Goal: Information Seeking & Learning: Compare options

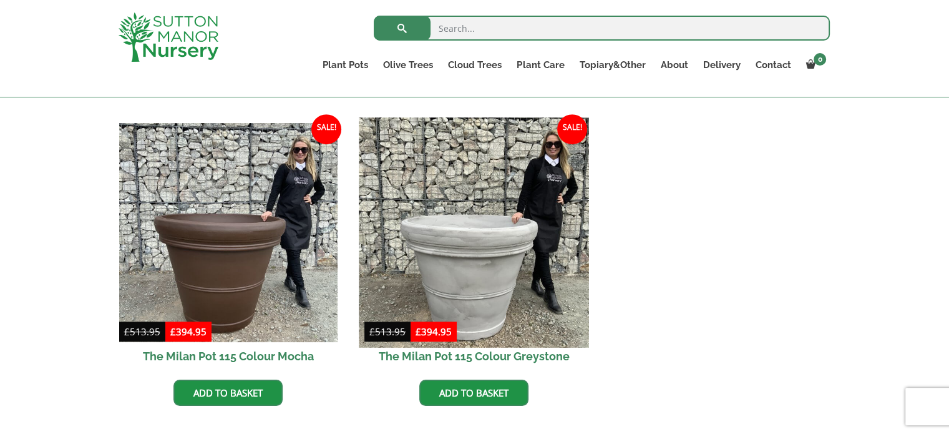
scroll to position [352, 0]
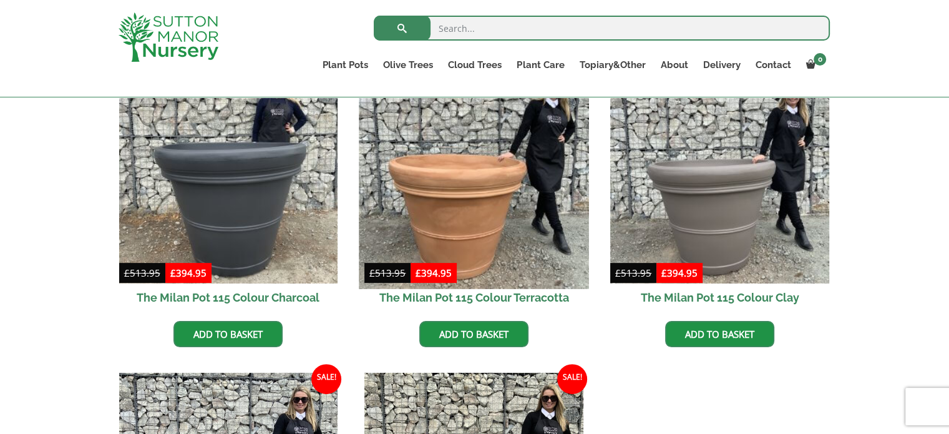
click at [521, 214] on img at bounding box center [474, 174] width 230 height 230
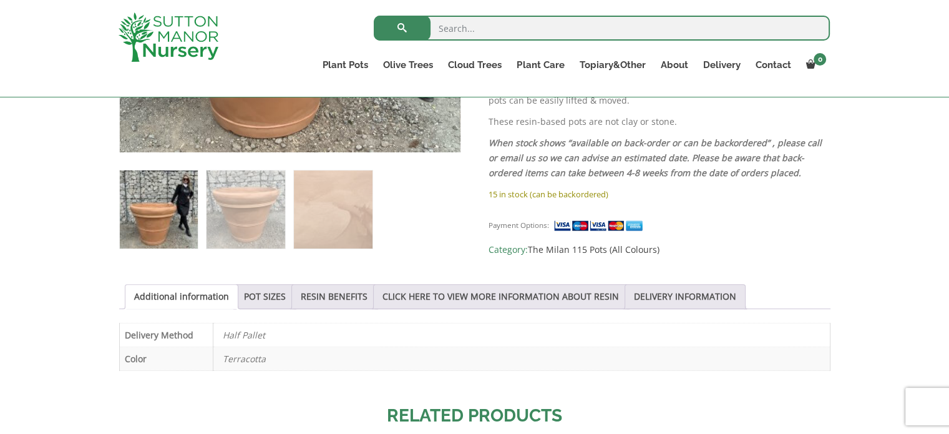
scroll to position [499, 0]
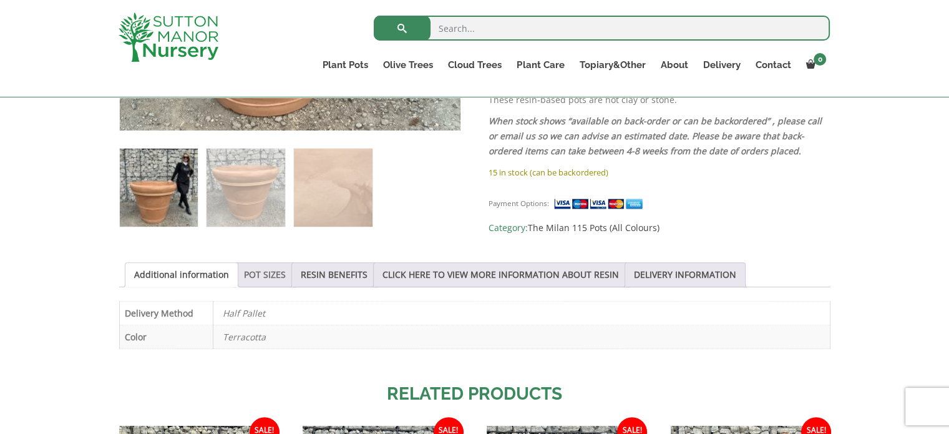
click at [263, 276] on link "POT SIZES" at bounding box center [265, 275] width 42 height 24
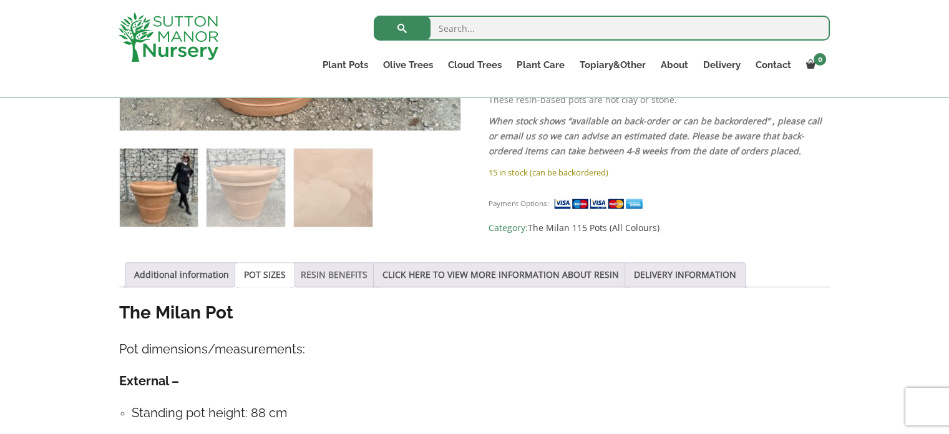
click at [352, 281] on link "RESIN BENEFITS" at bounding box center [334, 275] width 67 height 24
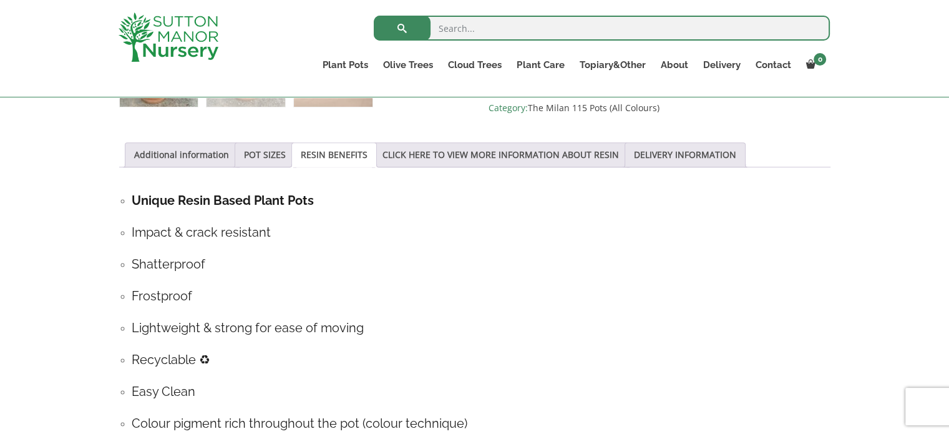
scroll to position [561, 0]
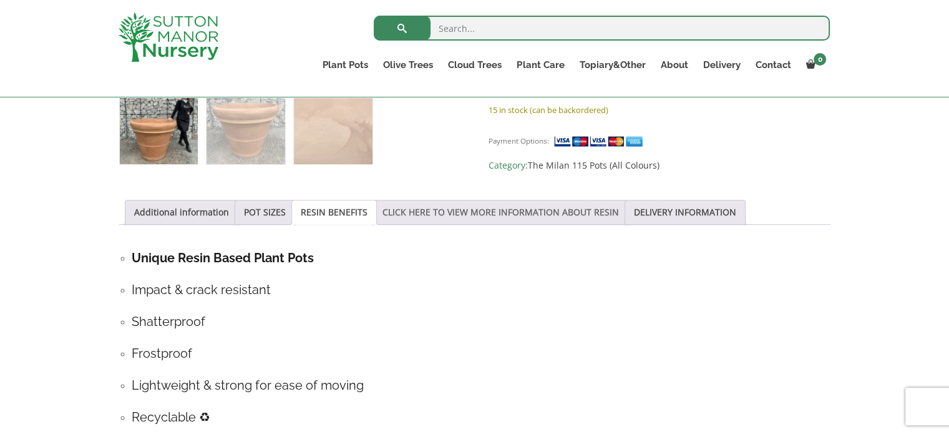
click at [429, 215] on link "CLICK HERE TO VIEW MORE INFORMATION ABOUT RESIN" at bounding box center [500, 212] width 236 height 24
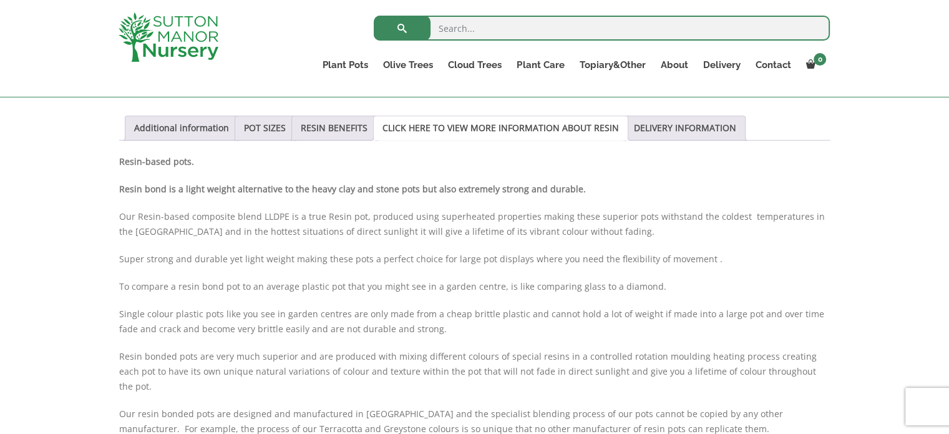
scroll to position [624, 0]
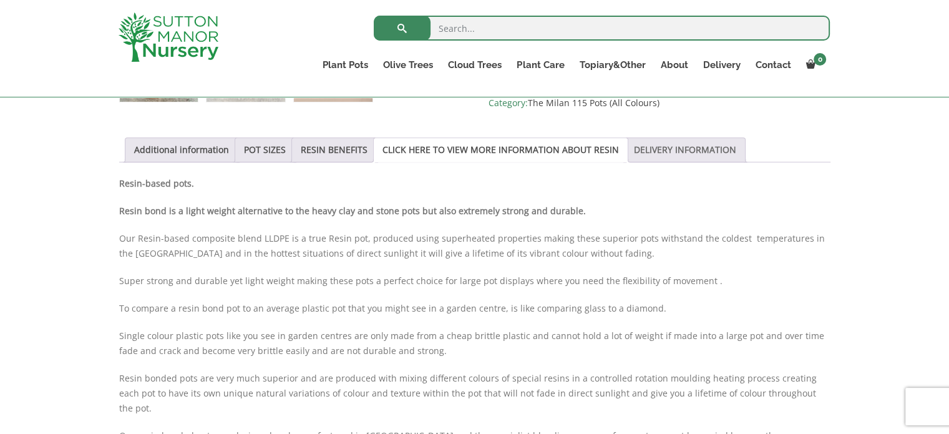
click at [658, 143] on link "DELIVERY INFORMATION" at bounding box center [685, 150] width 102 height 24
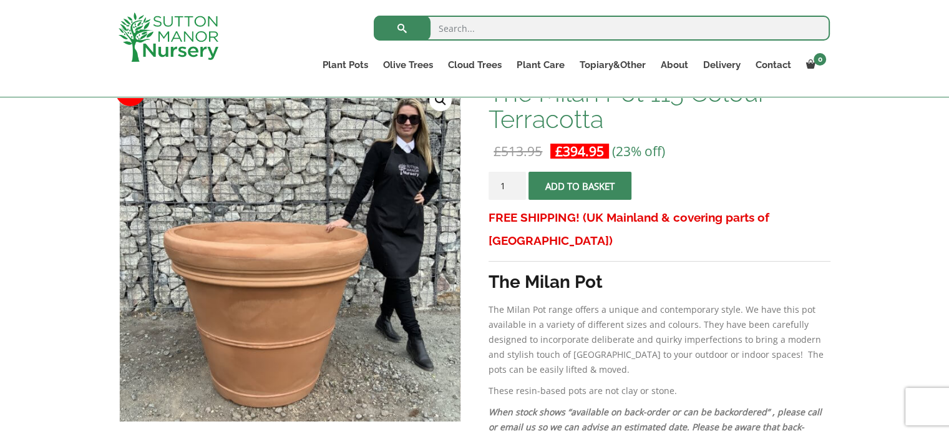
scroll to position [187, 0]
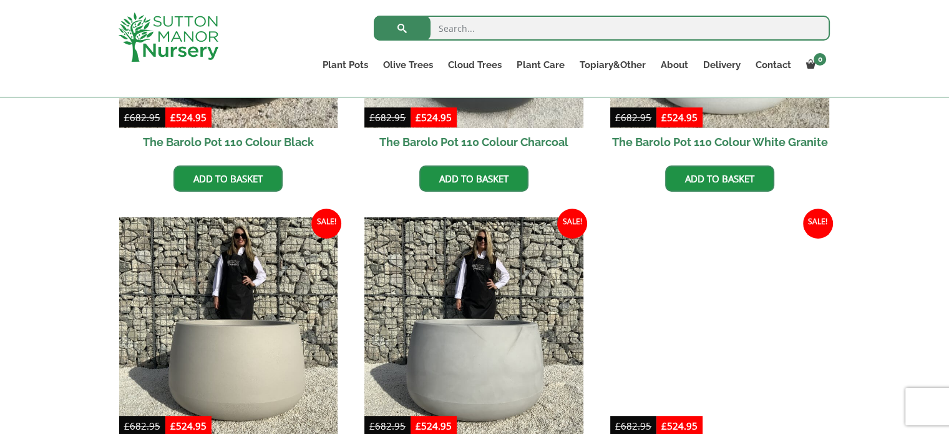
scroll to position [561, 0]
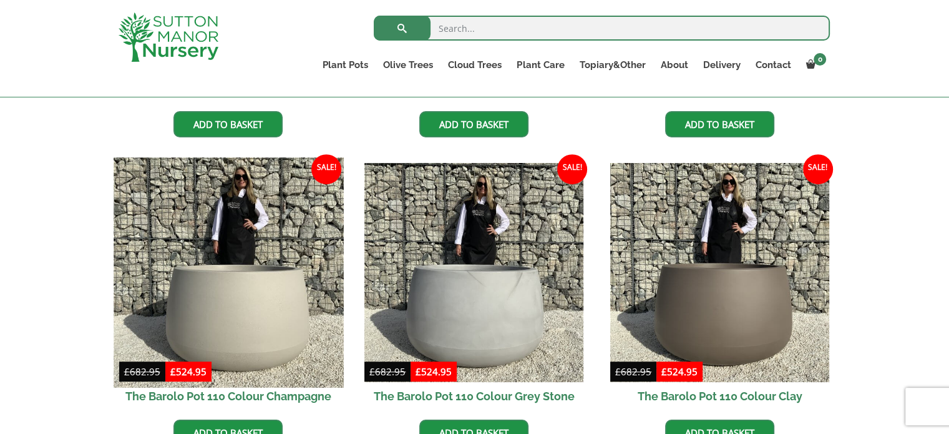
click at [210, 294] on img at bounding box center [229, 273] width 230 height 230
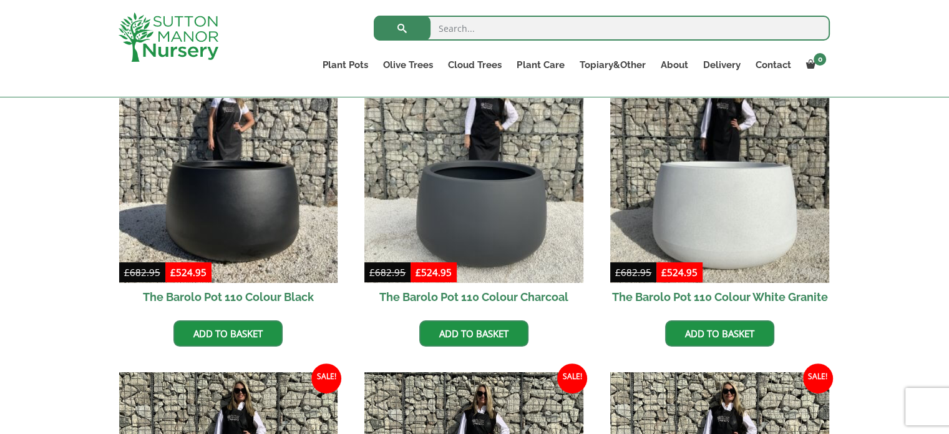
scroll to position [374, 0]
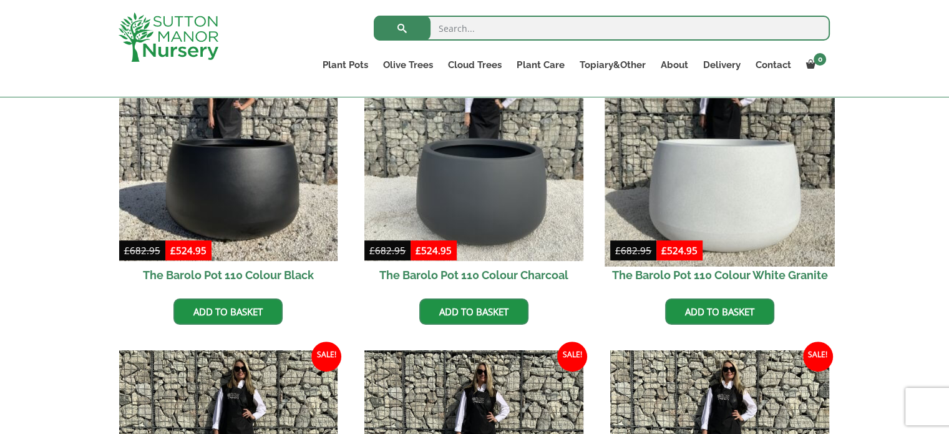
click at [704, 197] on img at bounding box center [719, 151] width 230 height 230
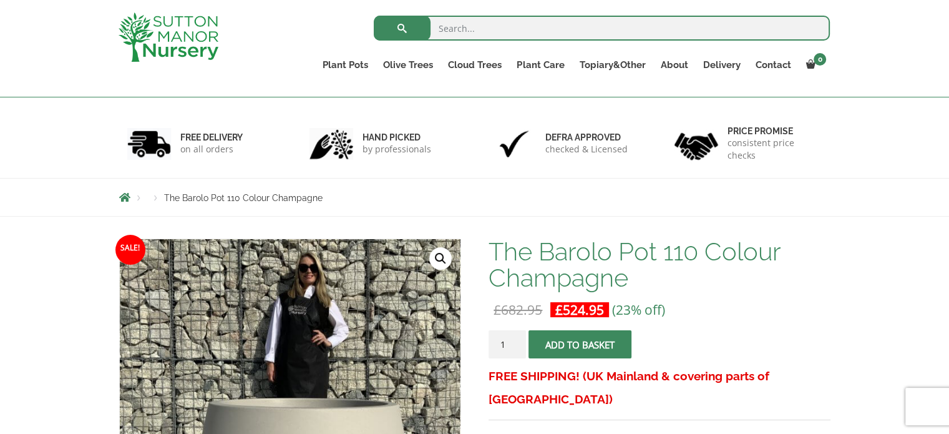
scroll to position [187, 0]
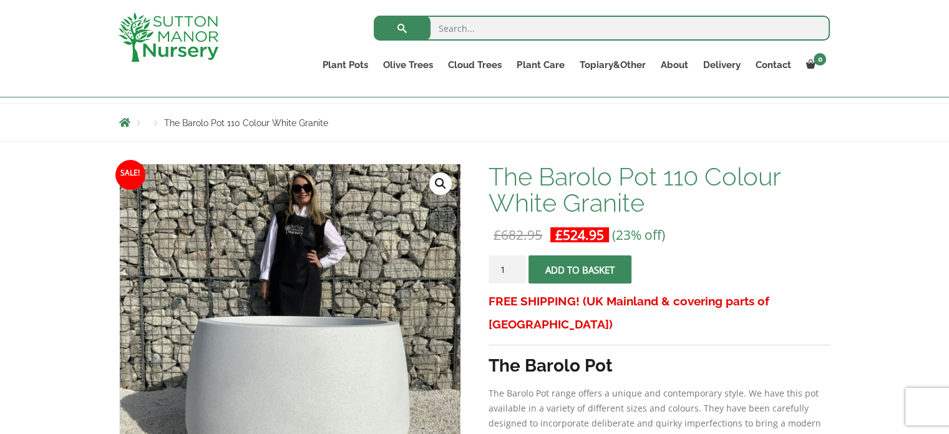
scroll to position [187, 0]
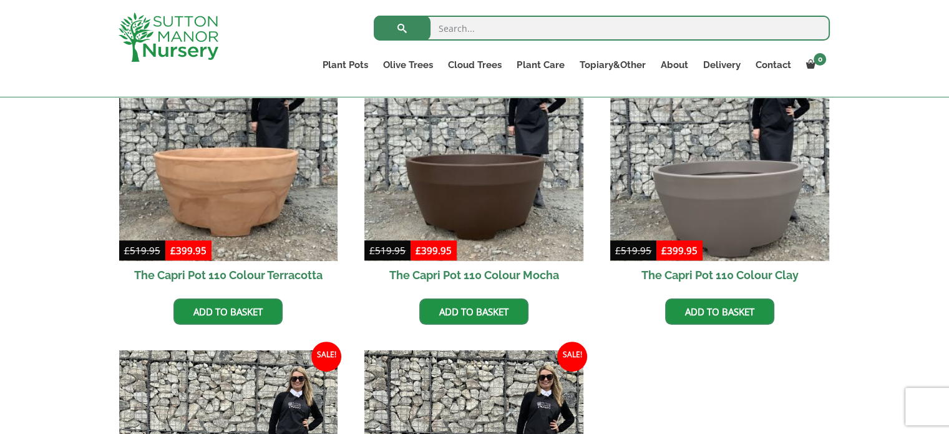
scroll to position [561, 0]
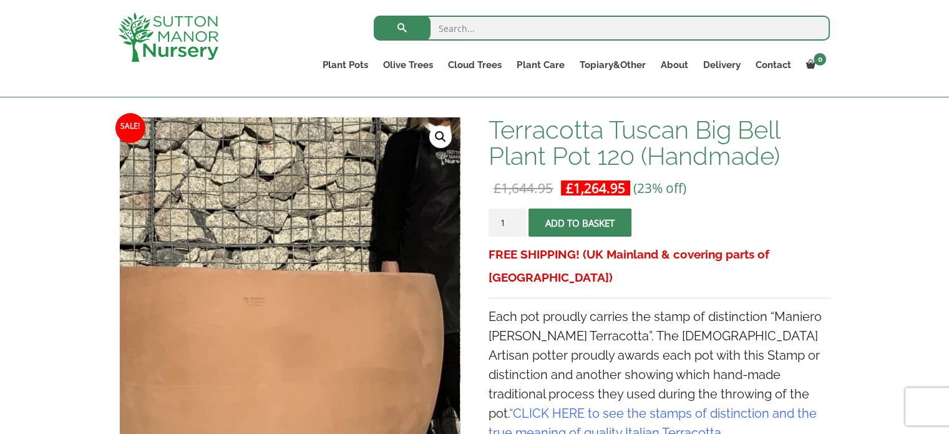
scroll to position [165, 0]
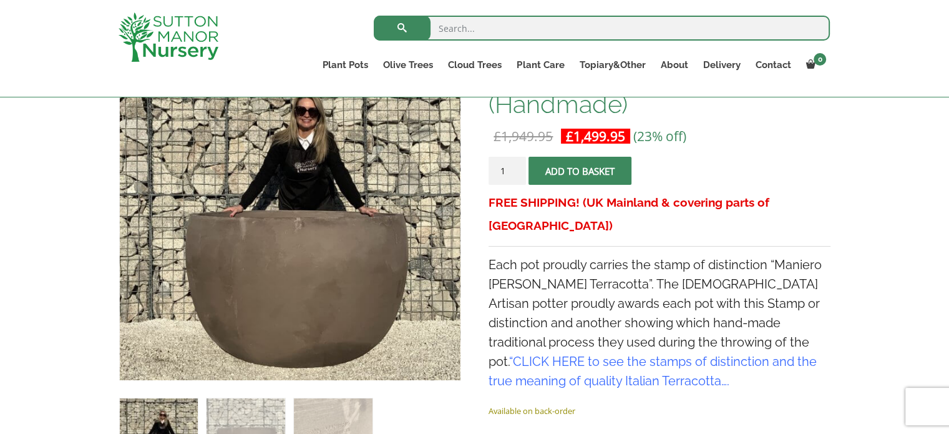
scroll to position [187, 0]
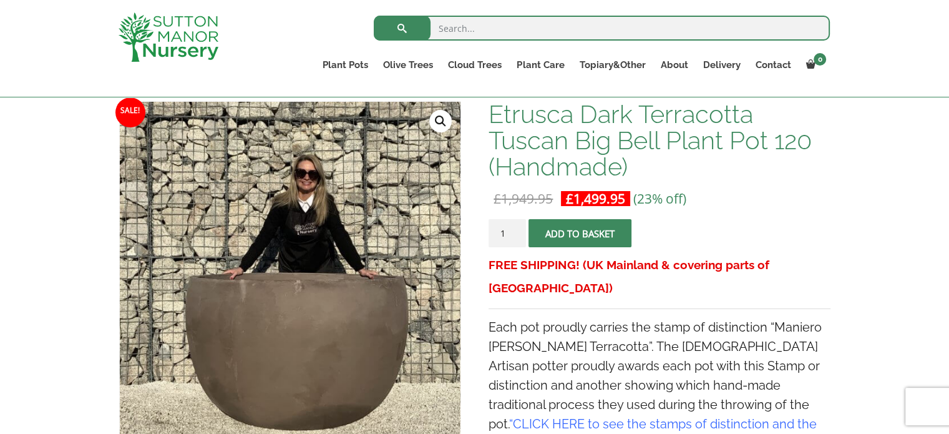
click at [699, 215] on div "Etrusca Dark Terracotta Tuscan Big Bell Plant Pot 120 (Handmade) £ 1,949.95 Ori…" at bounding box center [658, 318] width 341 height 435
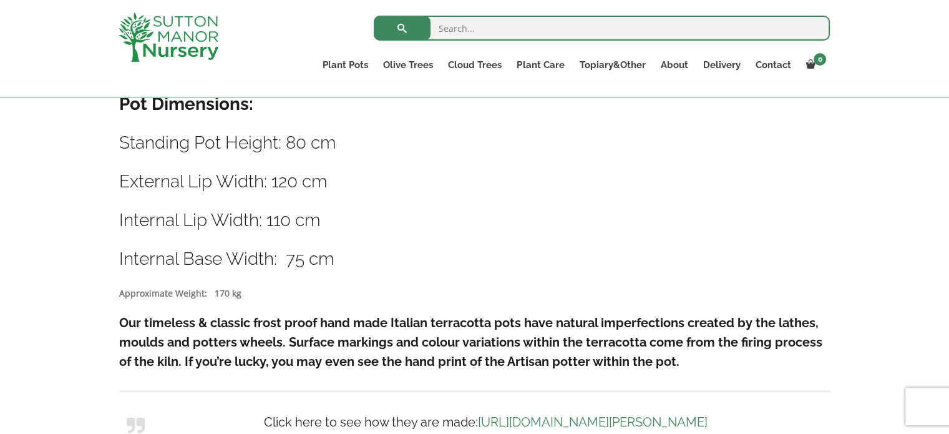
scroll to position [686, 0]
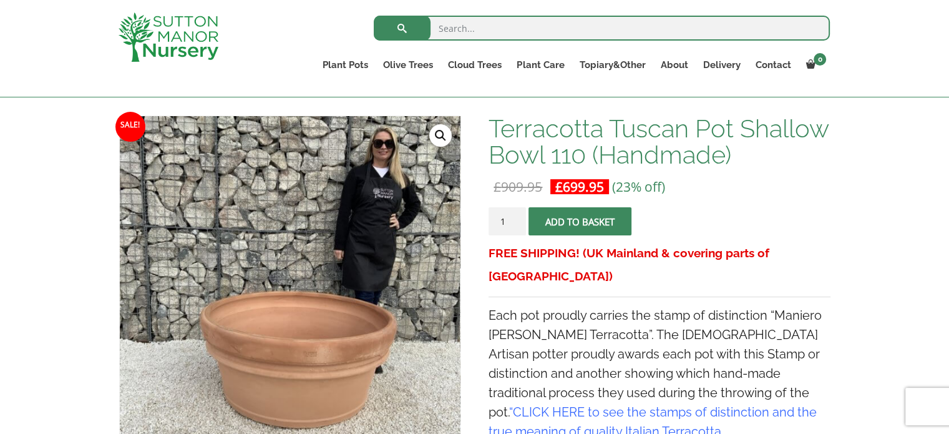
scroll to position [187, 0]
